Goal: Check status: Check status

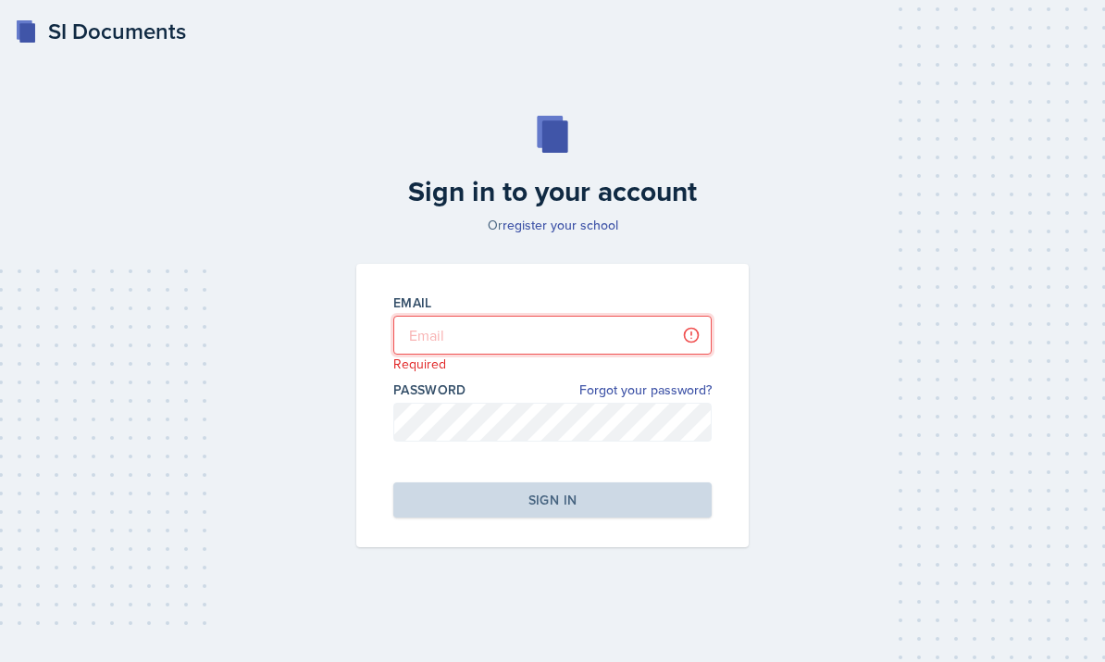
type input "[EMAIL_ADDRESS][DOMAIN_NAME]"
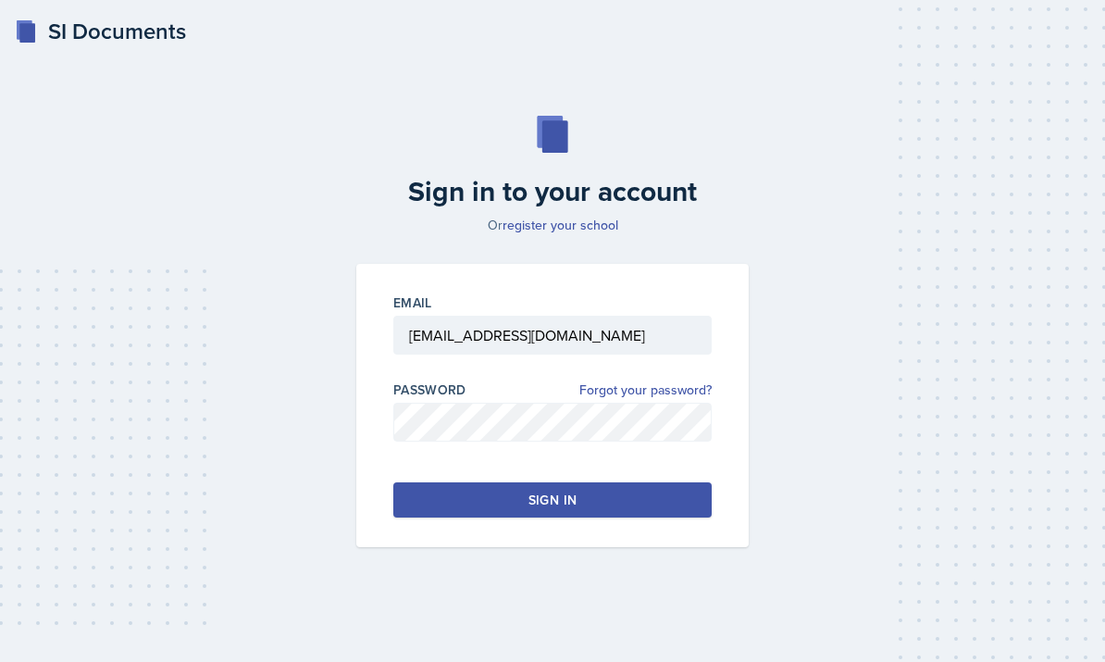
click at [652, 517] on button "Sign in" at bounding box center [552, 499] width 318 height 35
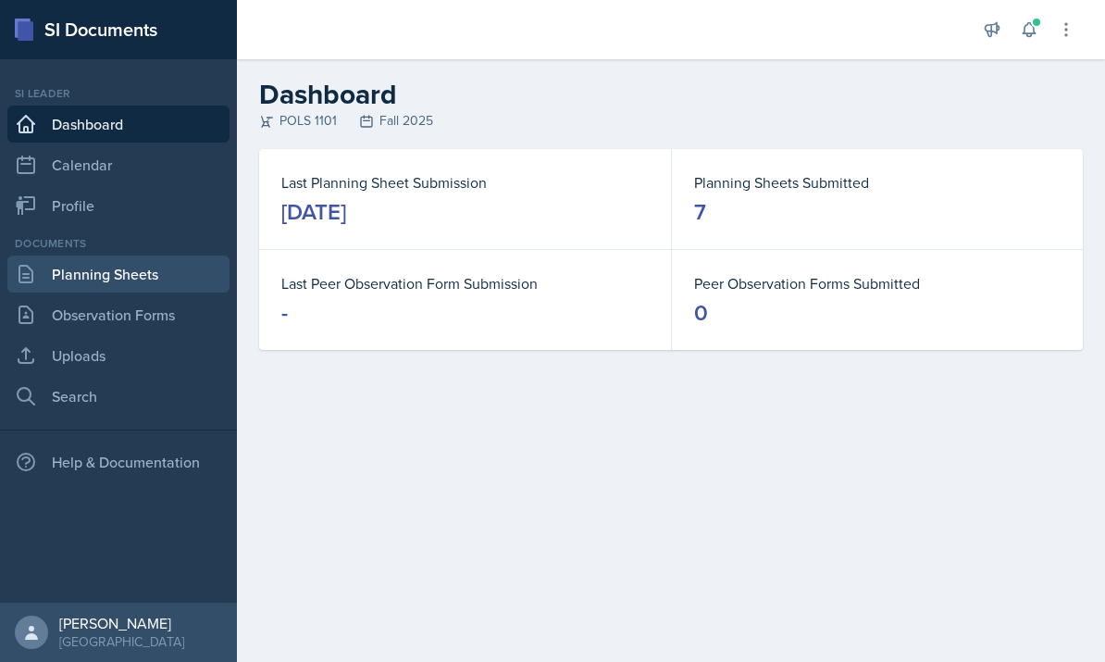
click at [87, 277] on link "Planning Sheets" at bounding box center [118, 273] width 222 height 37
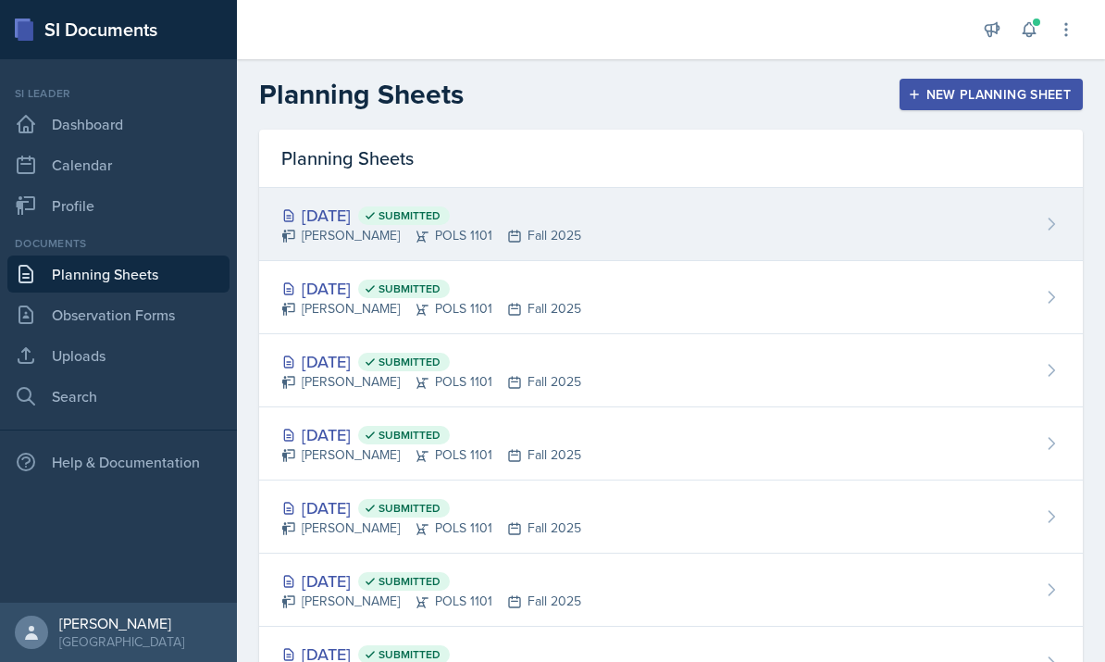
click at [685, 236] on div "[DATE] Submitted Malk Almimar POLS 1101 Fall 2025" at bounding box center [671, 224] width 824 height 73
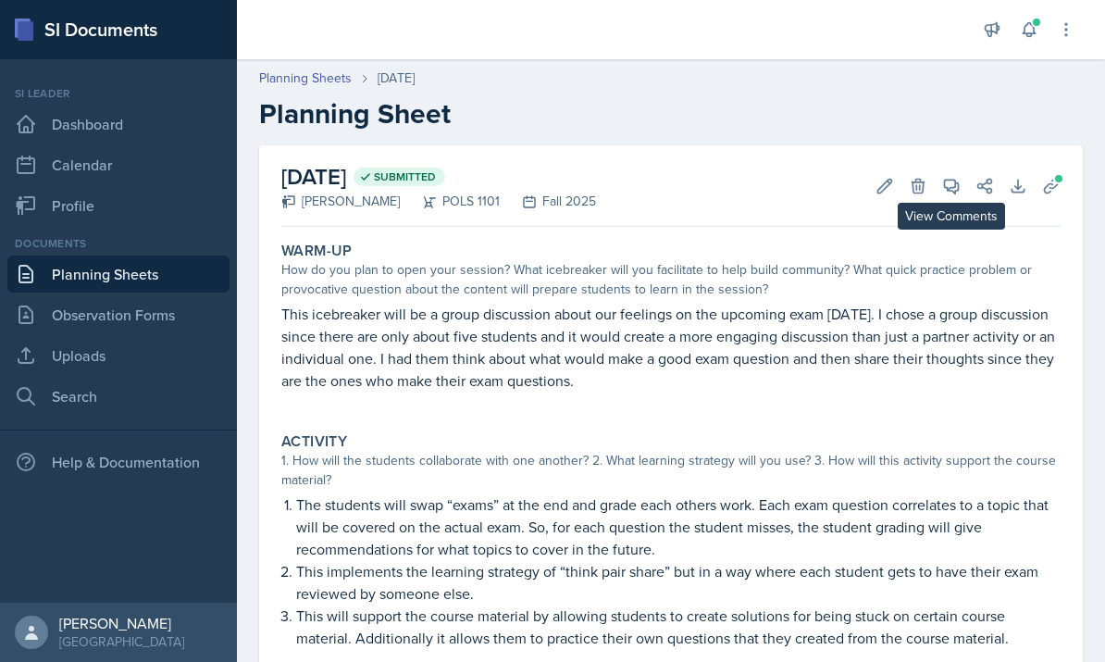
click at [956, 184] on icon at bounding box center [952, 187] width 14 height 14
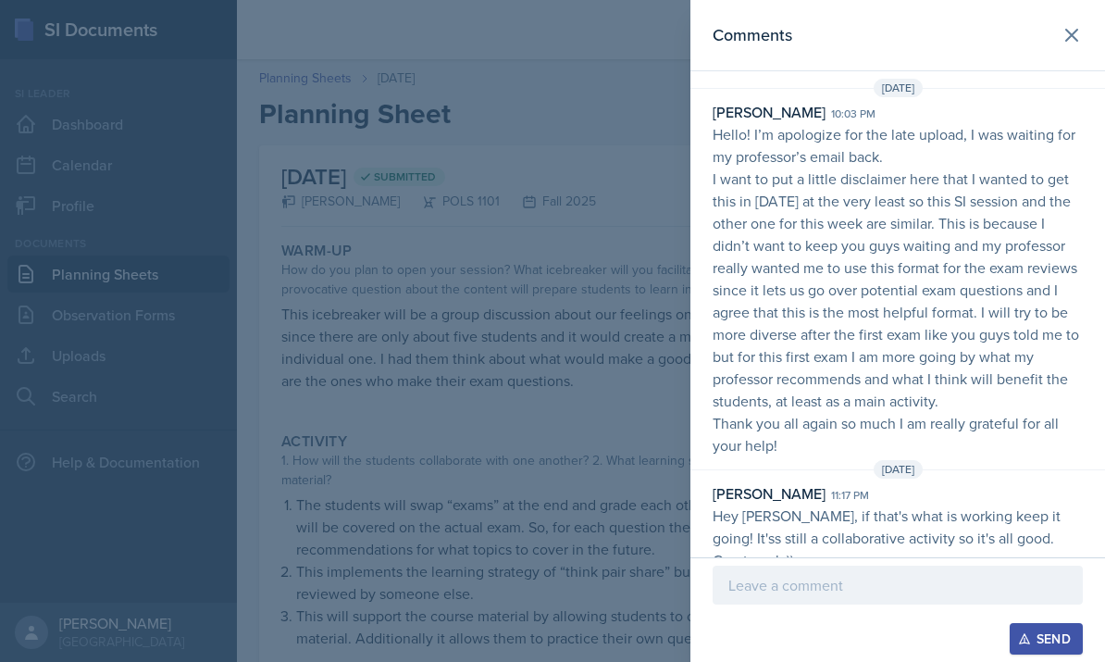
scroll to position [10, 0]
click at [1068, 44] on icon at bounding box center [1072, 35] width 22 height 22
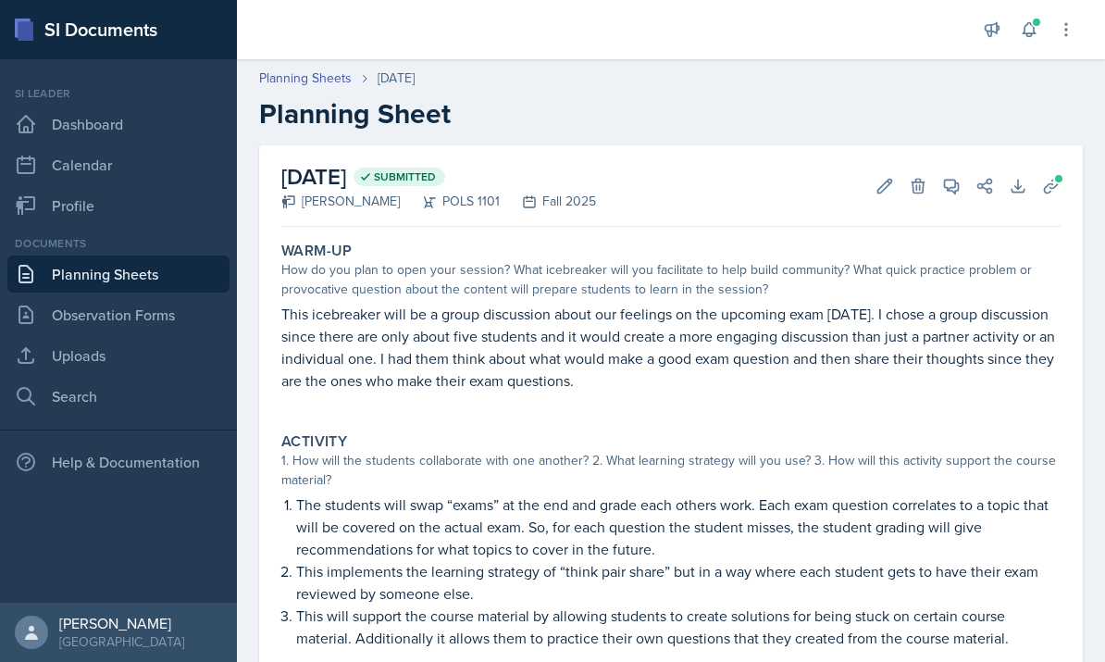
click at [143, 280] on link "Planning Sheets" at bounding box center [118, 273] width 222 height 37
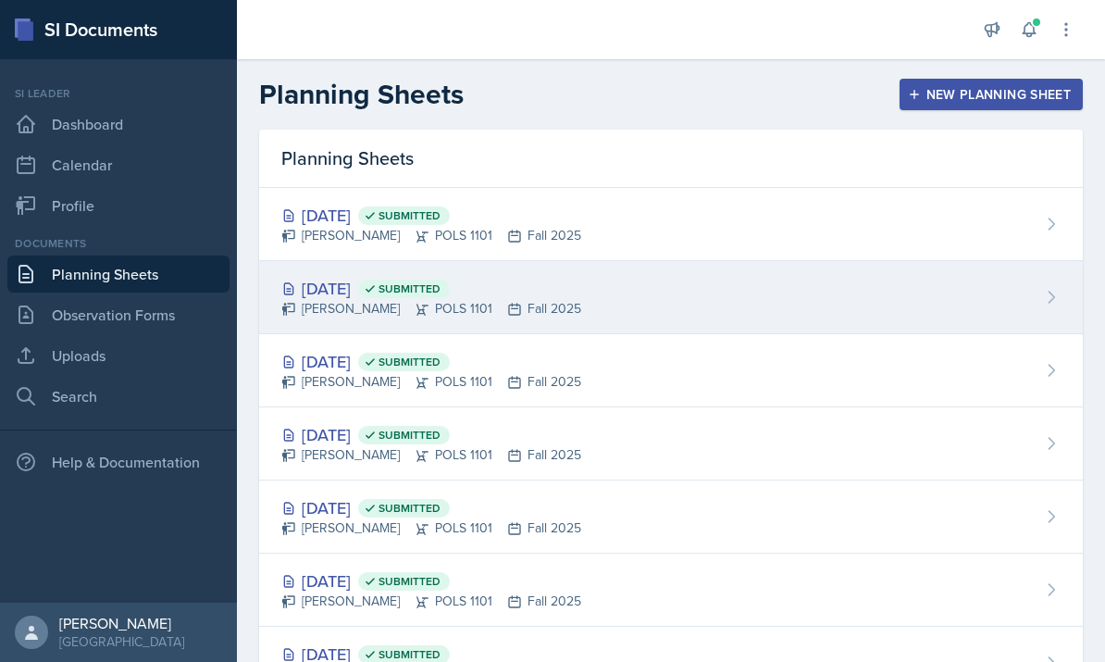
click at [564, 305] on div "[DATE] Submitted Malk Almimar POLS 1101 Fall 2025" at bounding box center [671, 297] width 824 height 73
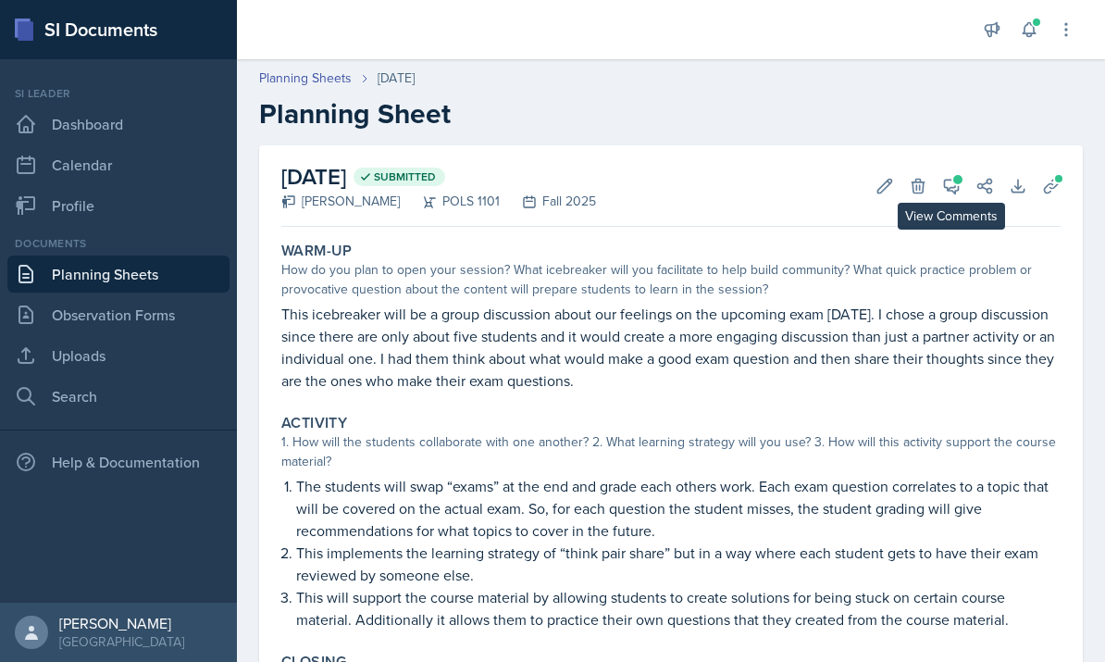
click at [951, 188] on icon at bounding box center [952, 187] width 14 height 14
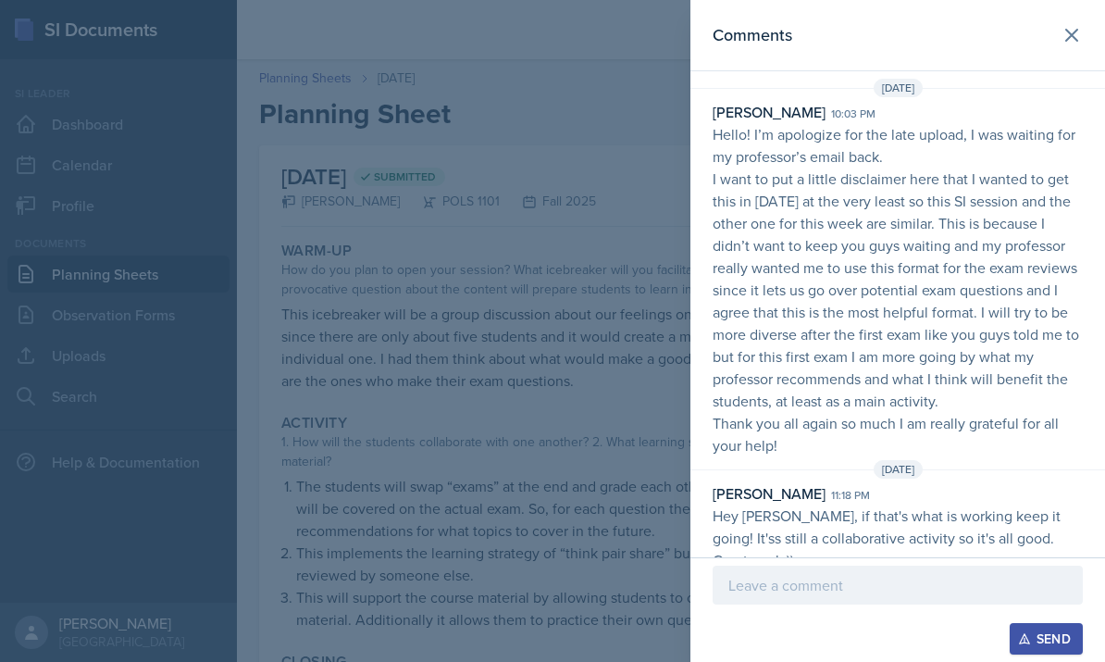
scroll to position [10, 0]
click at [1076, 39] on icon at bounding box center [1071, 35] width 11 height 11
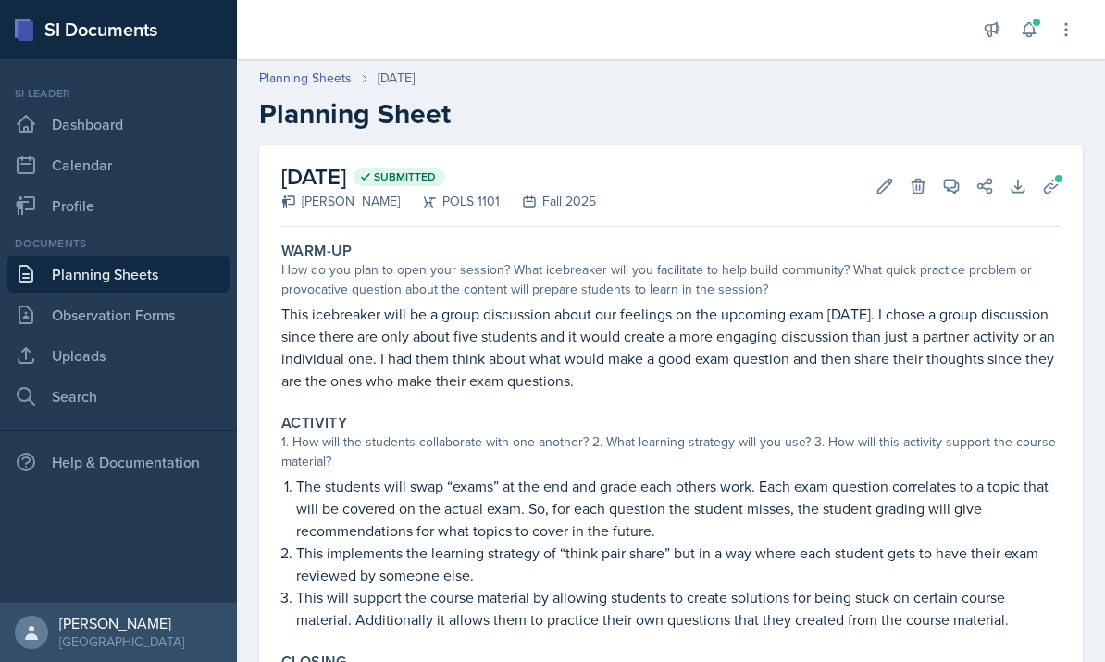
click at [161, 255] on link "Planning Sheets" at bounding box center [118, 273] width 222 height 37
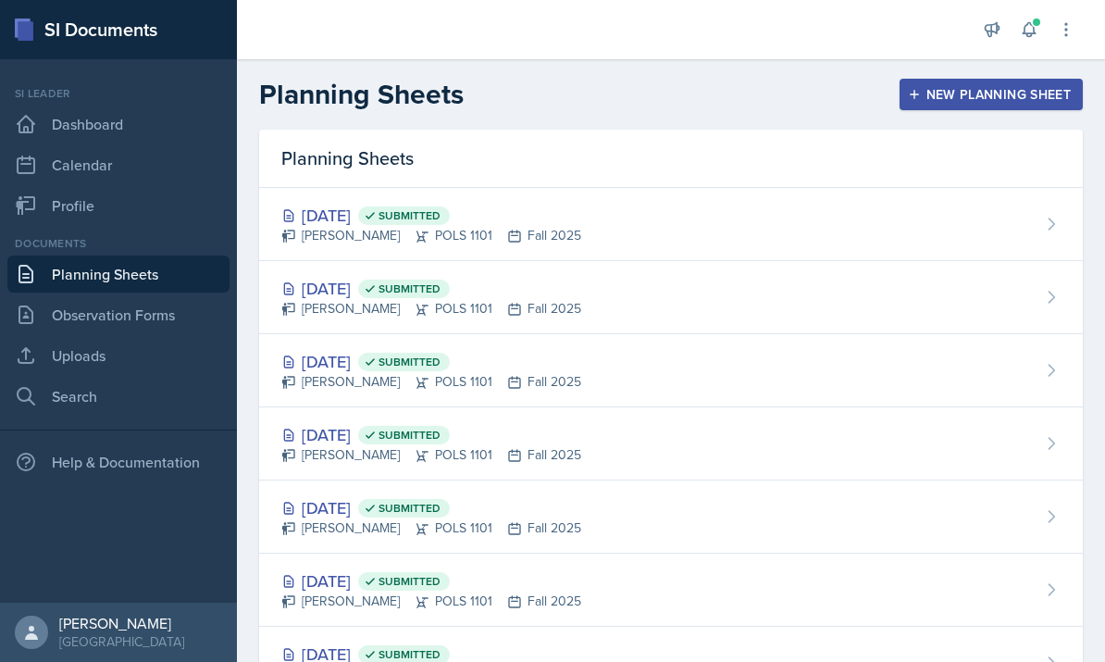
drag, startPoint x: 483, startPoint y: 605, endPoint x: 598, endPoint y: 730, distance: 169.7
click at [598, 661] on html "SI Documents Si leader Dashboard Calendar Profile Documents Planning Sheets Obs…" at bounding box center [552, 331] width 1105 height 662
